Goal: Find specific page/section: Locate item on page

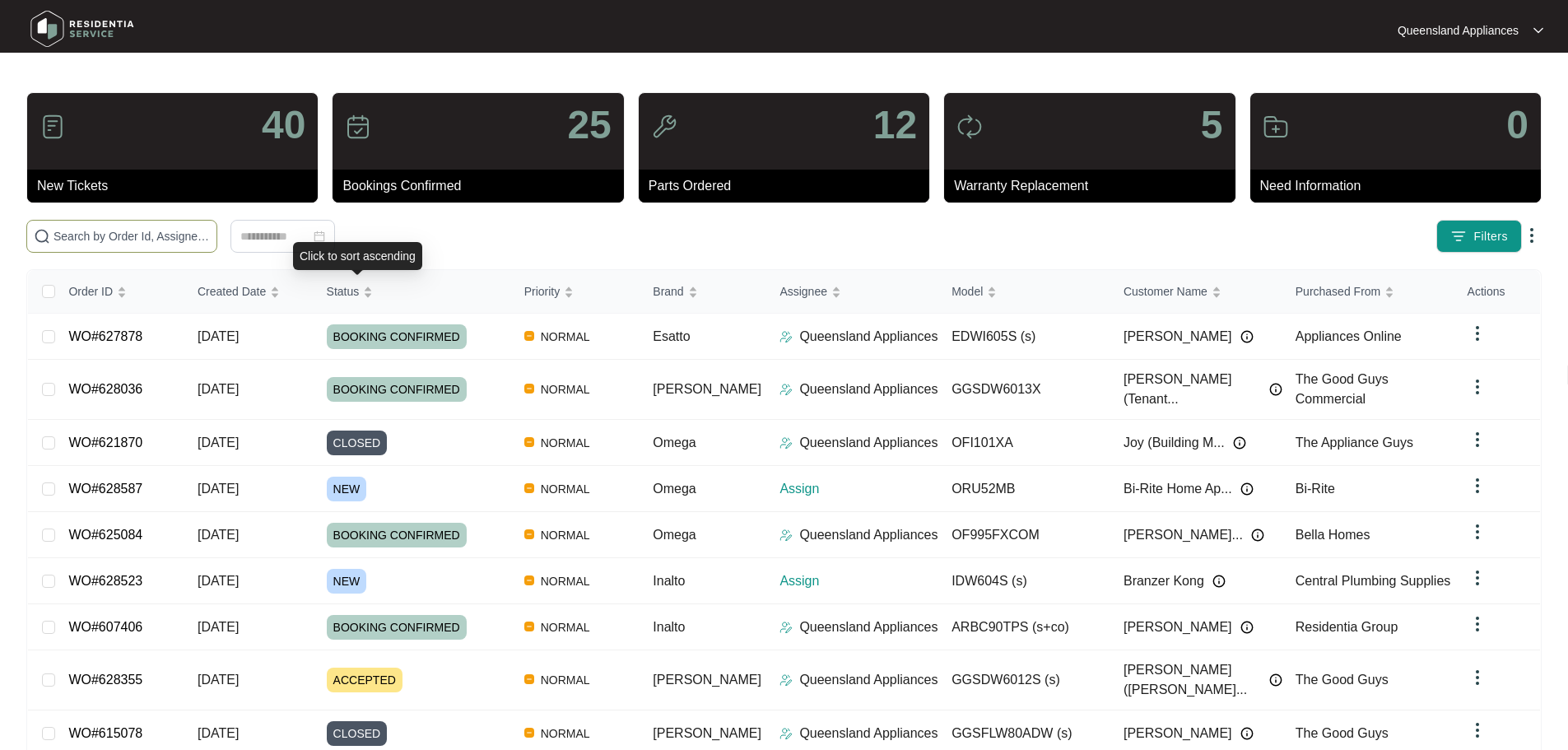
click at [218, 227] on span at bounding box center [122, 236] width 191 height 33
paste input "628461"
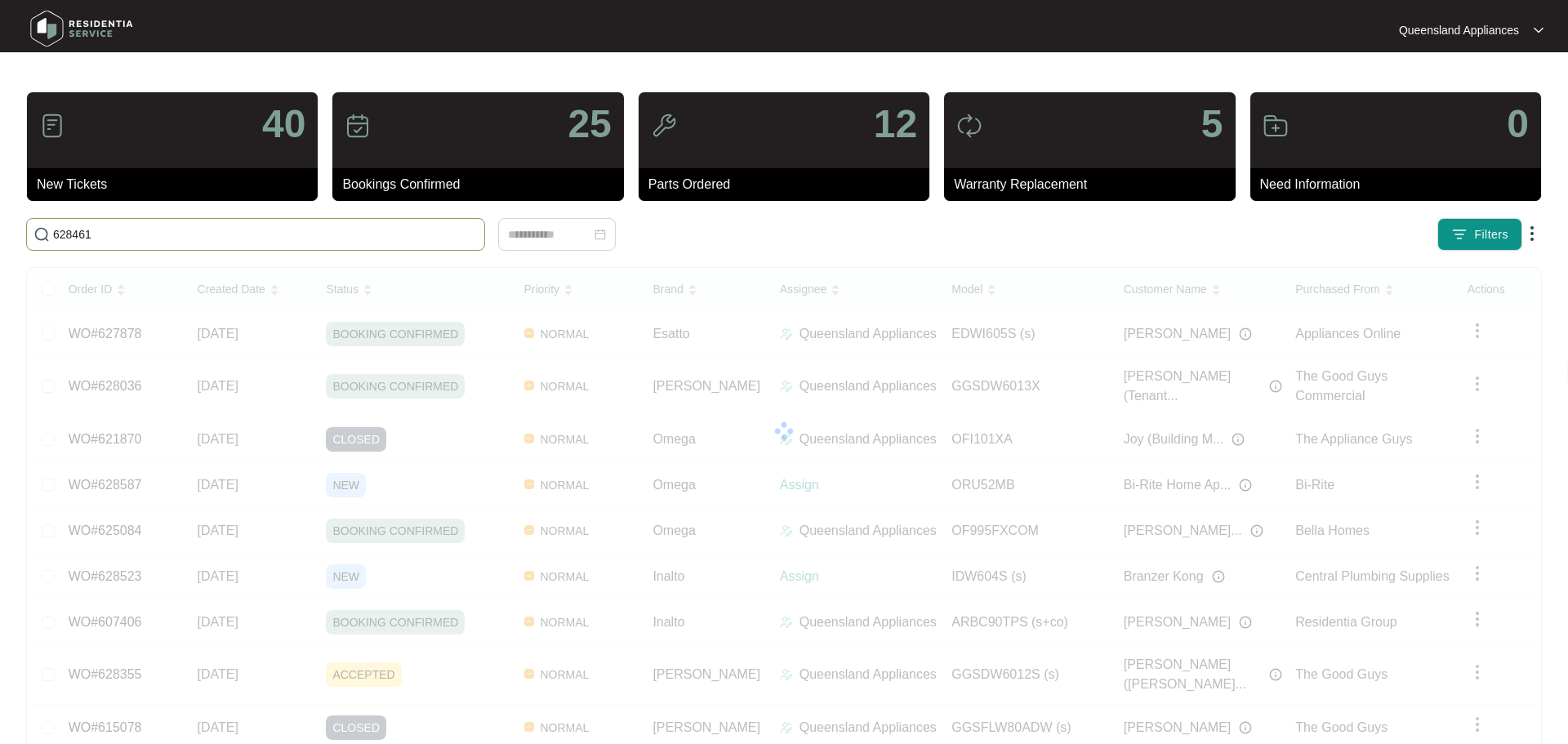
type input "628461"
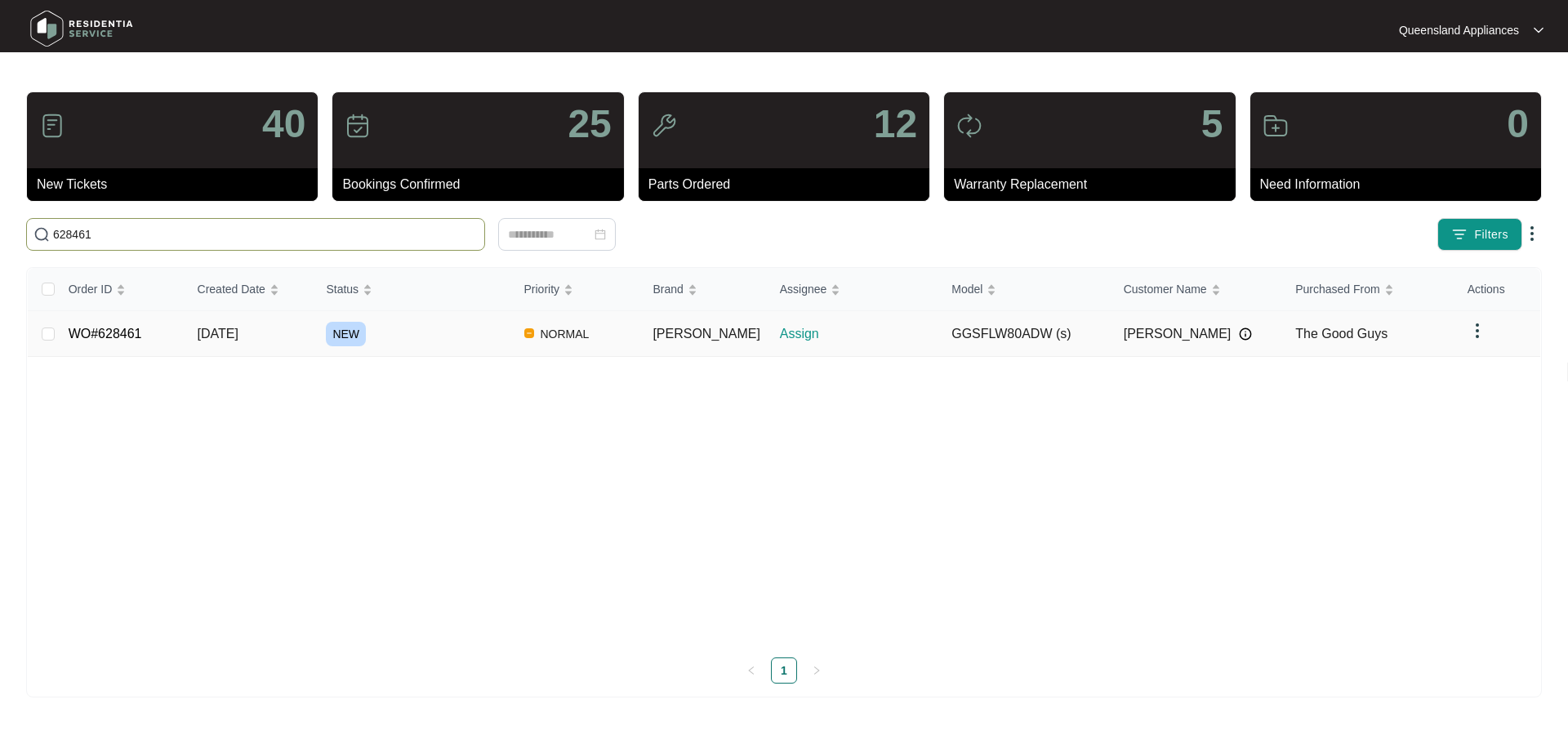
click at [417, 336] on div "NEW" at bounding box center [418, 333] width 184 height 24
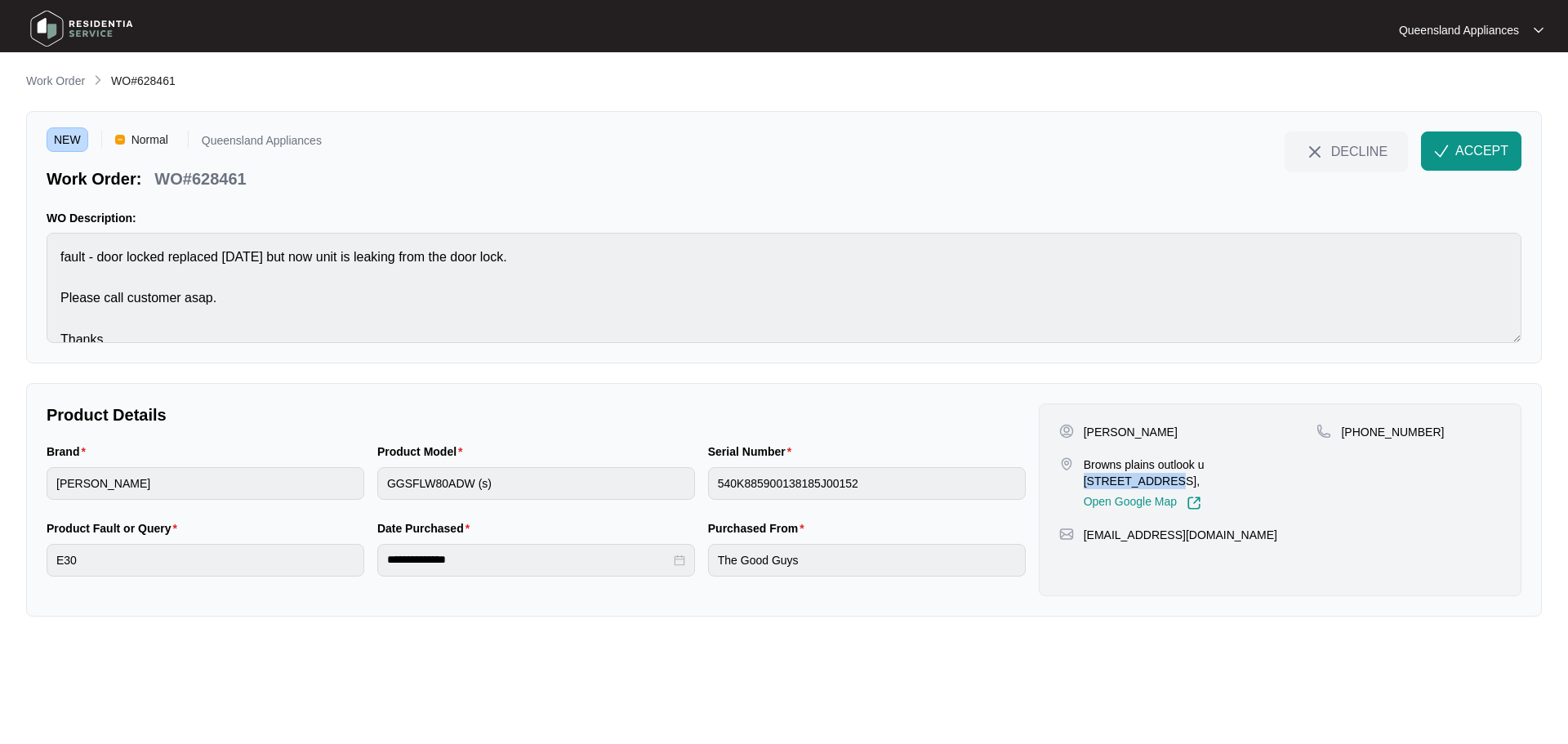
drag, startPoint x: 1205, startPoint y: 465, endPoint x: 1288, endPoint y: 460, distance: 83.2
click at [1288, 460] on p "Browns plains outlook u [STREET_ADDRESS]," at bounding box center [1200, 472] width 234 height 33
copy p "33 68-72 bambi"
